Goal: Task Accomplishment & Management: Use online tool/utility

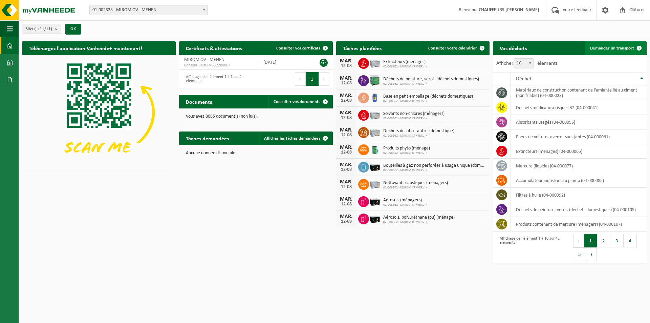
click at [627, 44] on link "Demander un transport" at bounding box center [615, 48] width 61 height 14
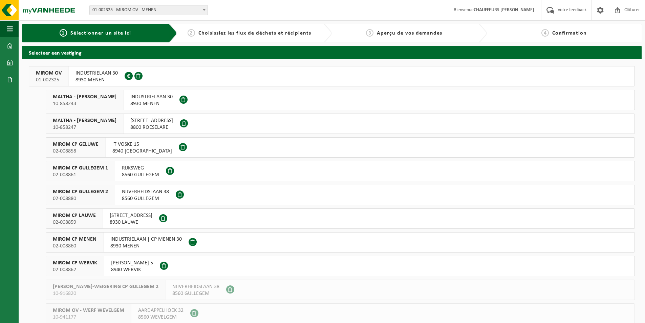
click at [234, 74] on button "MIROM OV 01-002325 INDUSTRIELAAN 30 8930 MENEN 0213.809.081" at bounding box center [332, 76] width 606 height 20
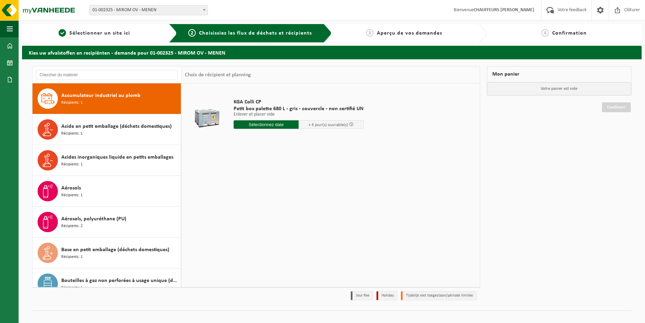
click at [271, 123] on input "text" at bounding box center [266, 124] width 65 height 8
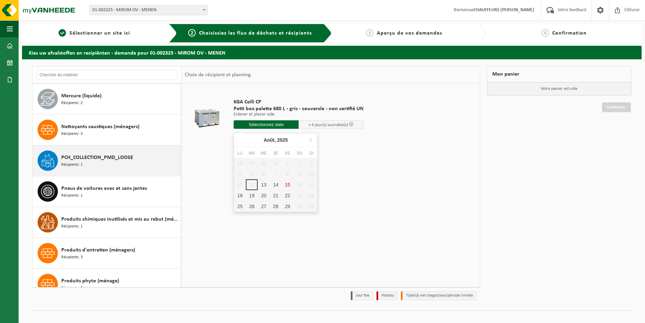
click at [104, 165] on div "PCH_COLLECTION_PMD_LOOSE Récipients: 1" at bounding box center [120, 160] width 118 height 20
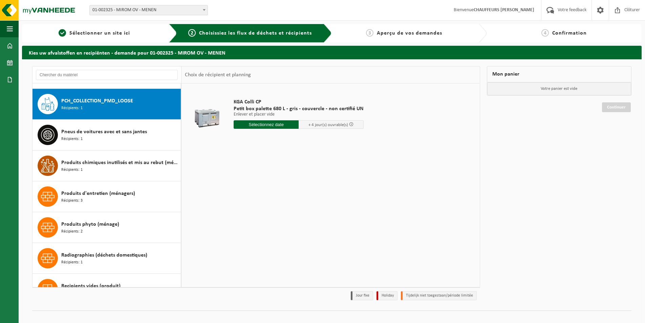
scroll to position [647, 0]
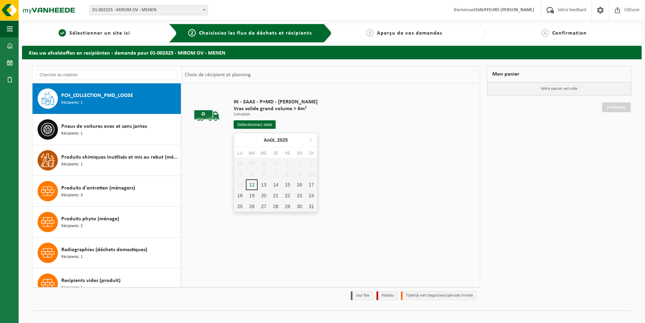
click at [264, 125] on input "text" at bounding box center [255, 124] width 42 height 8
click at [262, 183] on div "13" at bounding box center [264, 184] width 12 height 11
type input "à partir de 2025-08-13"
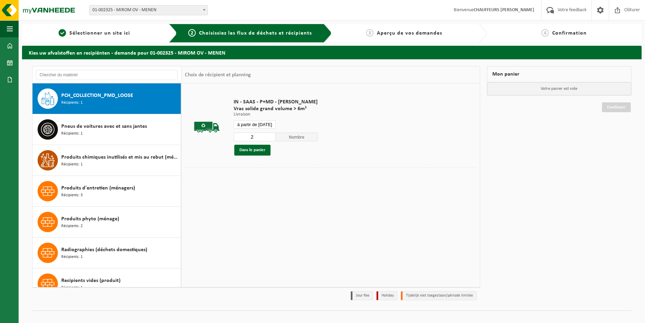
click at [270, 135] on input "2" at bounding box center [255, 136] width 42 height 9
type input "3"
click at [270, 135] on input "3" at bounding box center [255, 136] width 42 height 9
click at [265, 149] on button "Dans le panier" at bounding box center [252, 150] width 36 height 11
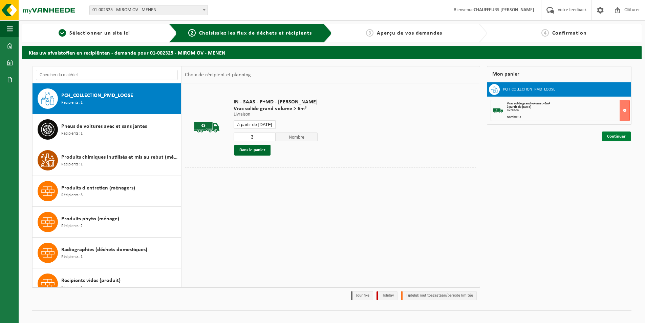
click at [606, 134] on link "Continuer" at bounding box center [616, 136] width 29 height 10
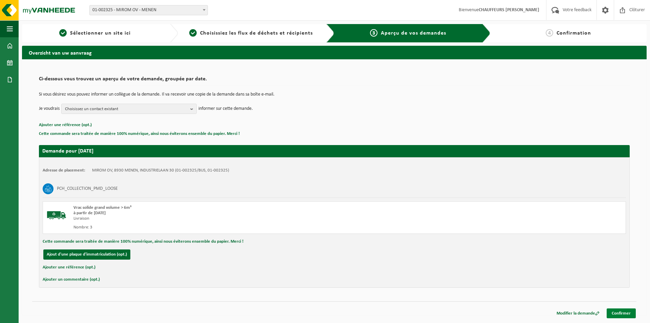
click at [627, 311] on link "Confirmer" at bounding box center [621, 313] width 29 height 10
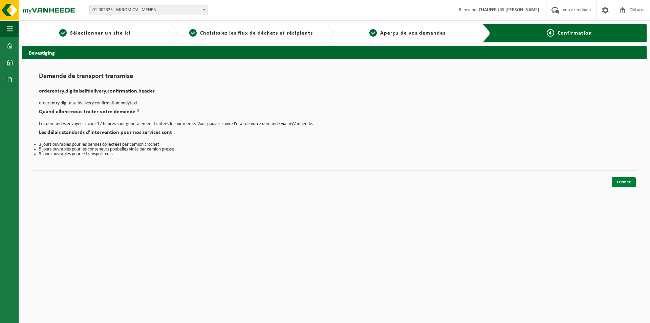
click at [630, 181] on link "Fermer" at bounding box center [624, 182] width 24 height 10
